Goal: Task Accomplishment & Management: Manage account settings

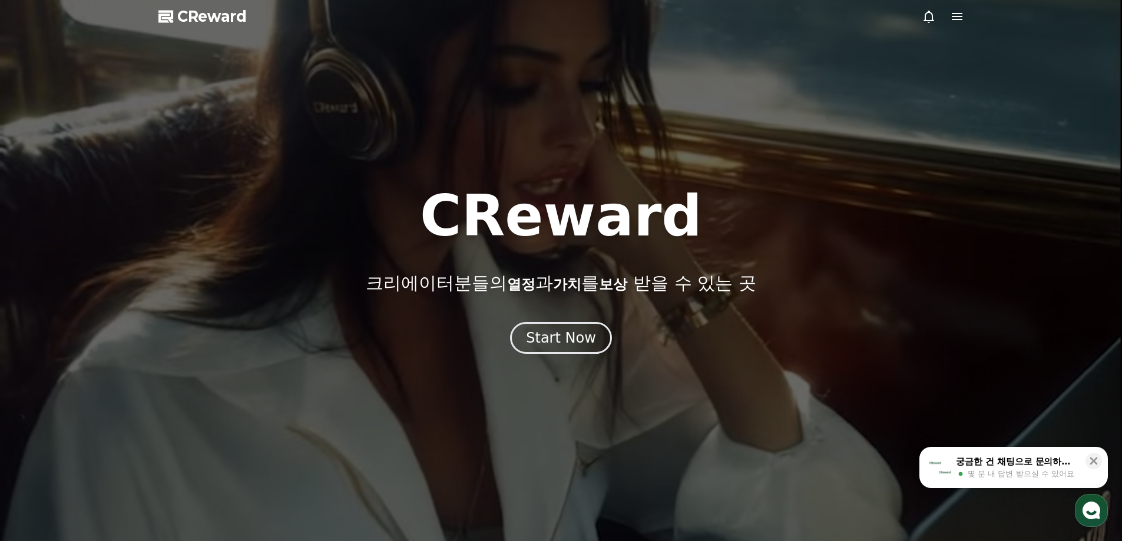
click at [586, 345] on div "Start Now" at bounding box center [561, 338] width 70 height 19
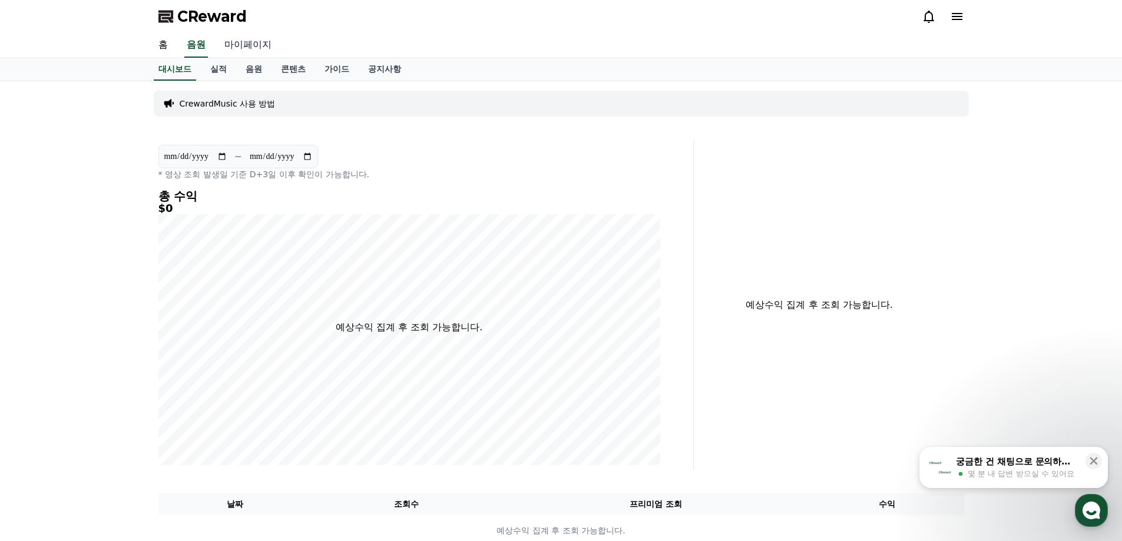
click at [253, 48] on link "마이페이지" at bounding box center [248, 45] width 66 height 25
select select "**********"
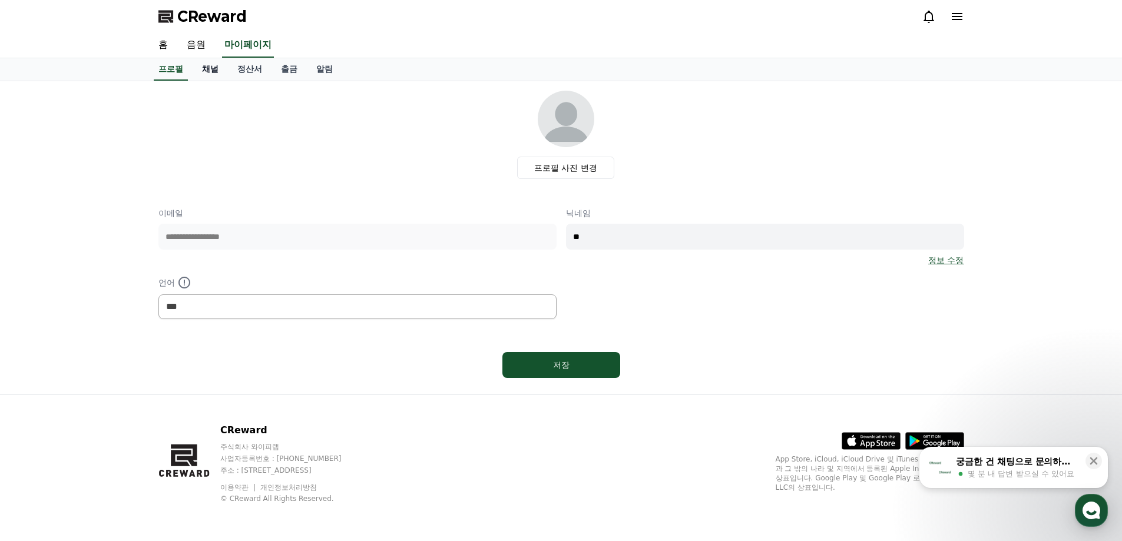
click at [211, 63] on link "채널" at bounding box center [210, 69] width 35 height 22
